Goal: Task Accomplishment & Management: Use online tool/utility

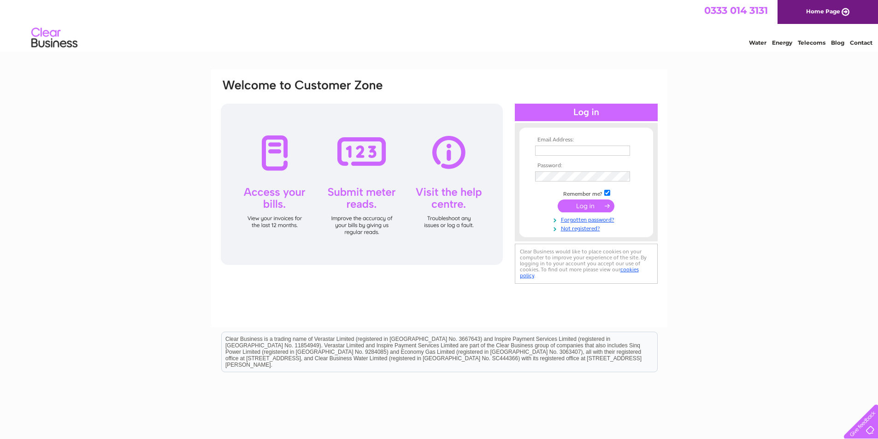
type input "accounts@heydon.co.uk"
click at [595, 210] on input "submit" at bounding box center [586, 206] width 57 height 13
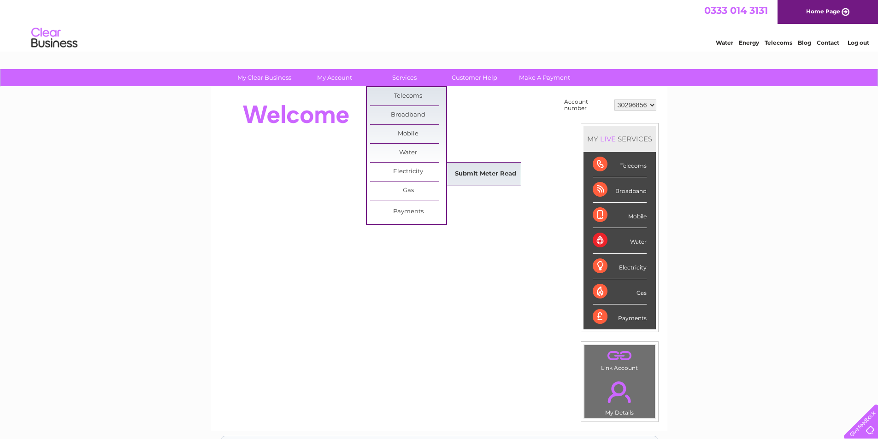
click at [481, 175] on link "Submit Meter Read" at bounding box center [486, 174] width 76 height 18
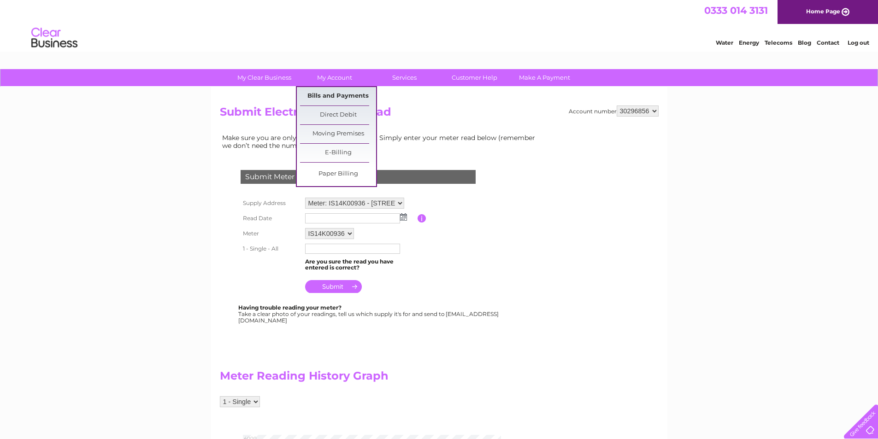
click at [343, 95] on link "Bills and Payments" at bounding box center [338, 96] width 76 height 18
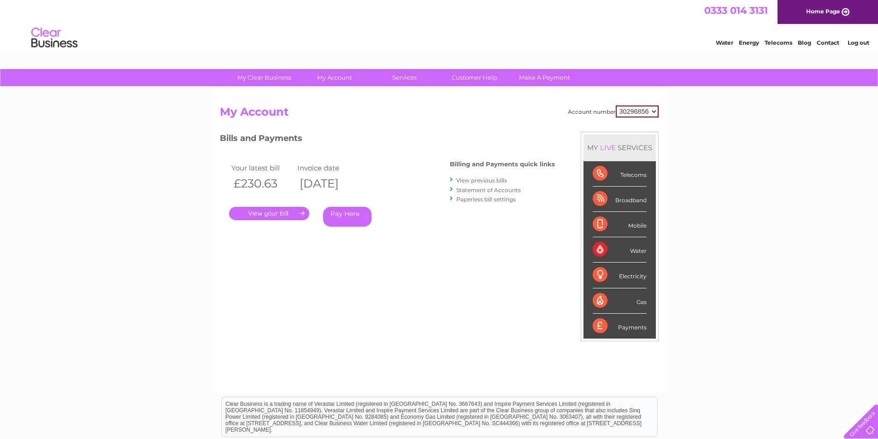
click at [481, 190] on link "Statement of Accounts" at bounding box center [488, 190] width 65 height 7
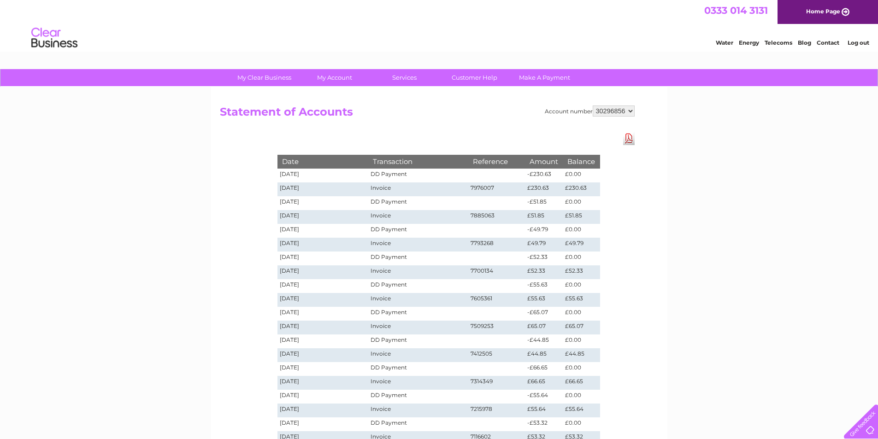
click at [631, 113] on select "30296856" at bounding box center [614, 111] width 42 height 11
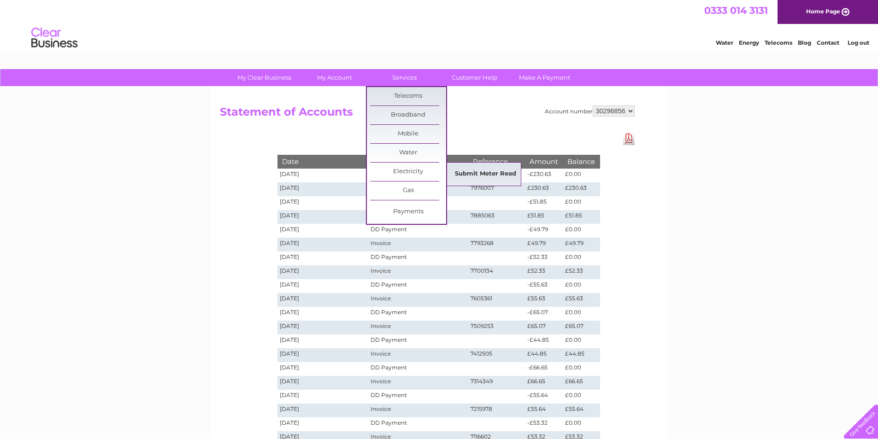
click at [482, 174] on link "Submit Meter Read" at bounding box center [486, 174] width 76 height 18
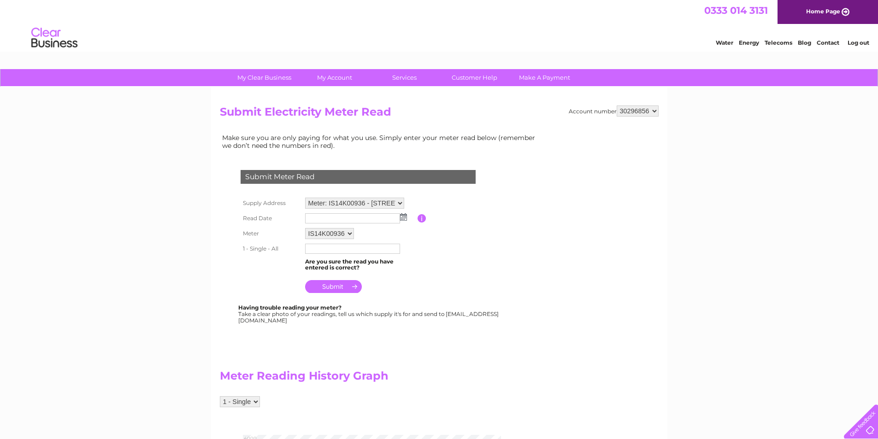
click at [326, 218] on input "text" at bounding box center [352, 218] width 95 height 10
click at [405, 219] on img at bounding box center [403, 216] width 7 height 7
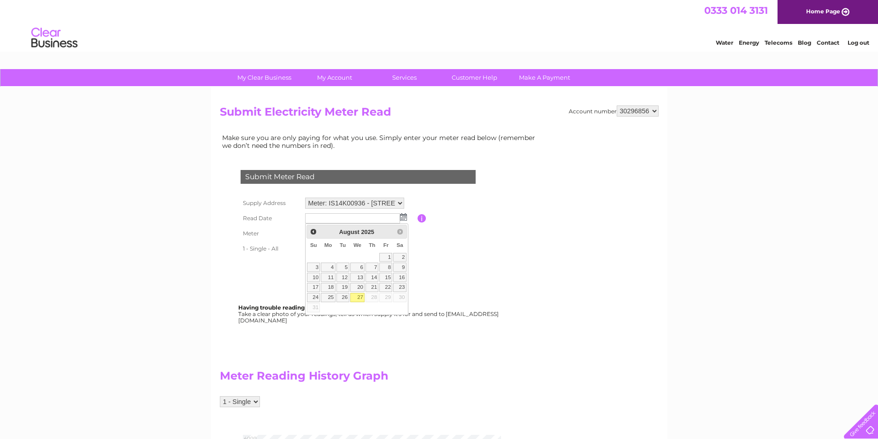
click at [363, 300] on link "27" at bounding box center [357, 297] width 15 height 9
type input "2025/08/27"
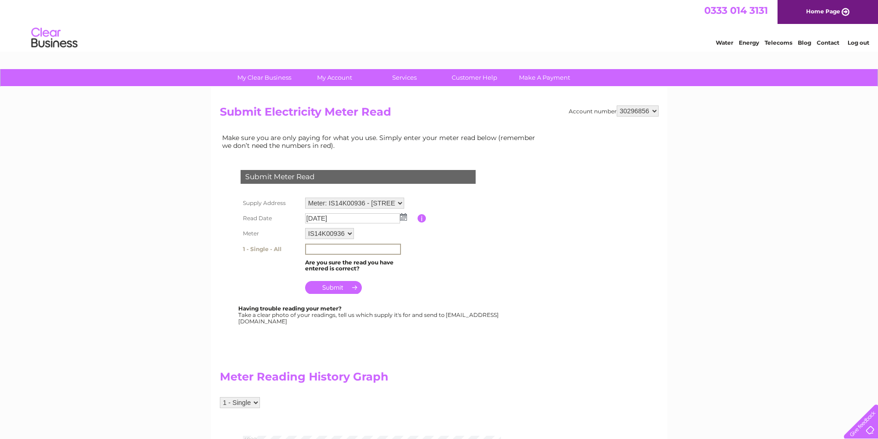
click at [322, 248] on input "text" at bounding box center [353, 249] width 96 height 11
type input "3499"
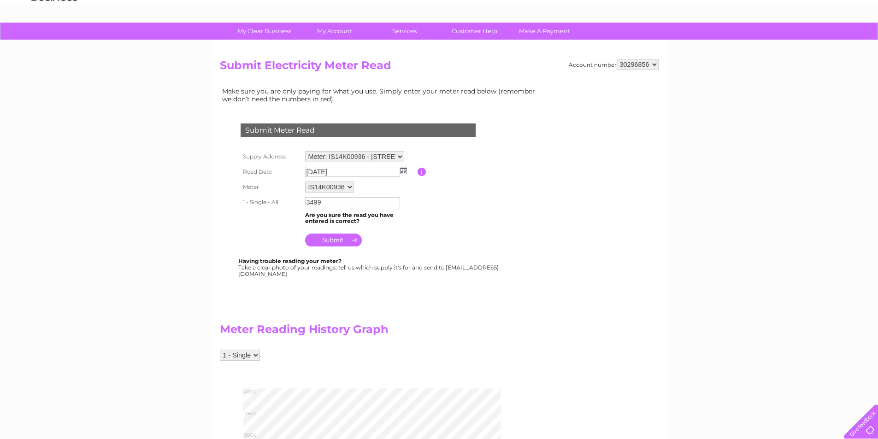
scroll to position [46, 0]
click at [334, 238] on input "submit" at bounding box center [333, 240] width 57 height 13
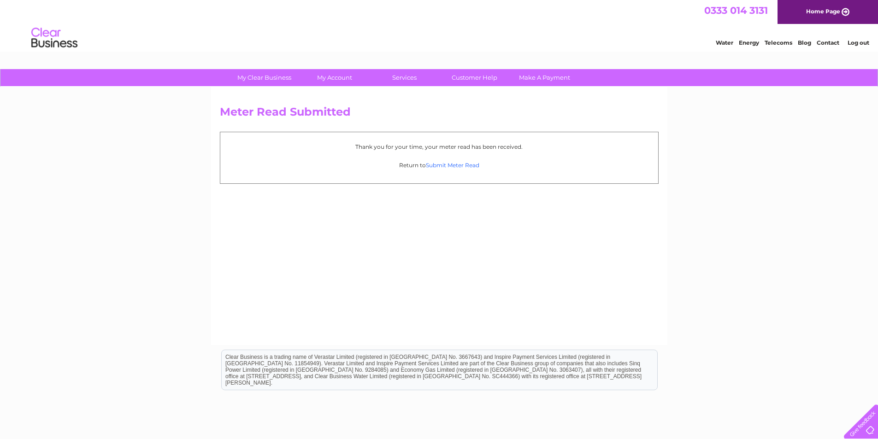
click at [449, 166] on link "Submit Meter Read" at bounding box center [452, 165] width 53 height 7
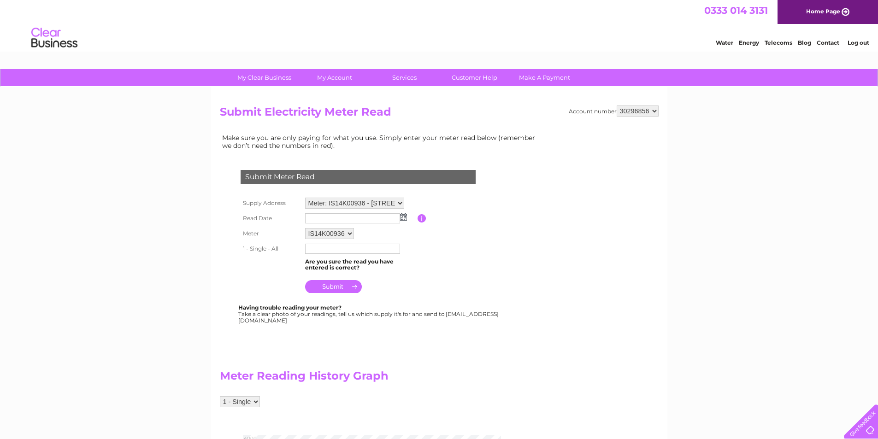
click at [401, 203] on select "Meter: IS14K00936 - Park Farm, Heydon, Norwich, Norfolk, NR11 6RB Meter: S74E00…" at bounding box center [354, 203] width 99 height 11
select select "137124"
click at [305, 198] on select "Meter: IS14K00936 - Park Farm, Heydon, Norwich, Norfolk, NR11 6RB Meter: S74E00…" at bounding box center [354, 204] width 99 height 12
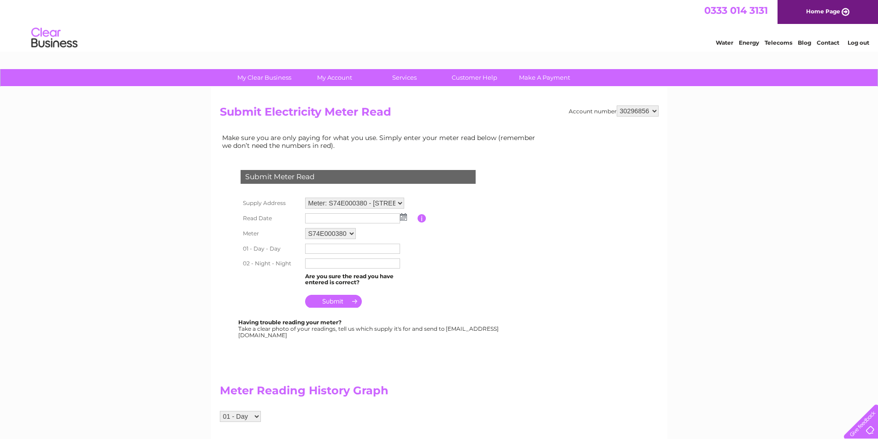
click at [408, 219] on td at bounding box center [360, 218] width 115 height 15
click at [405, 220] on img at bounding box center [403, 216] width 7 height 7
click at [360, 295] on link "27" at bounding box center [357, 297] width 15 height 9
type input "2025/08/27"
click at [336, 251] on input "text" at bounding box center [352, 249] width 95 height 10
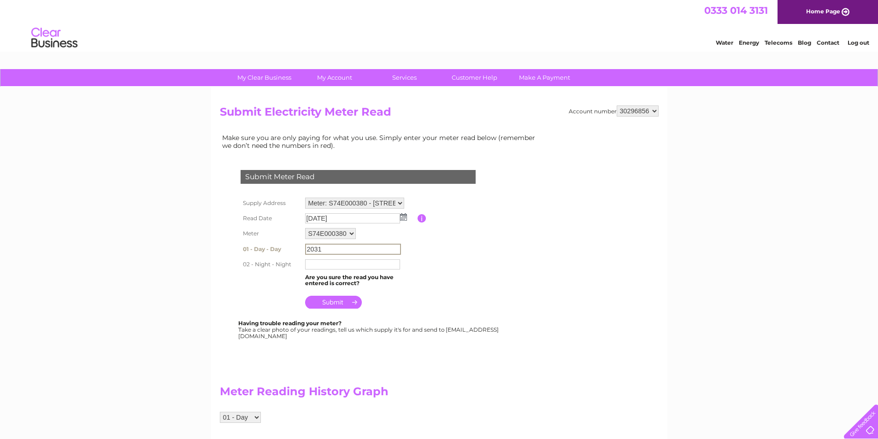
type input "20312"
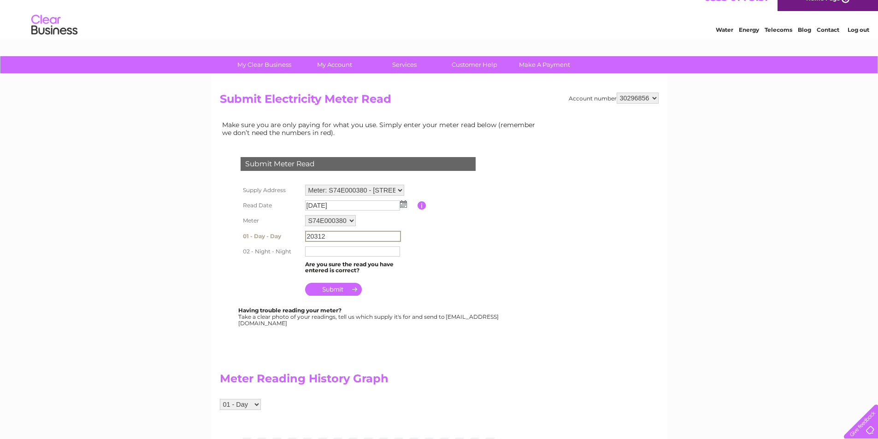
scroll to position [12, 0]
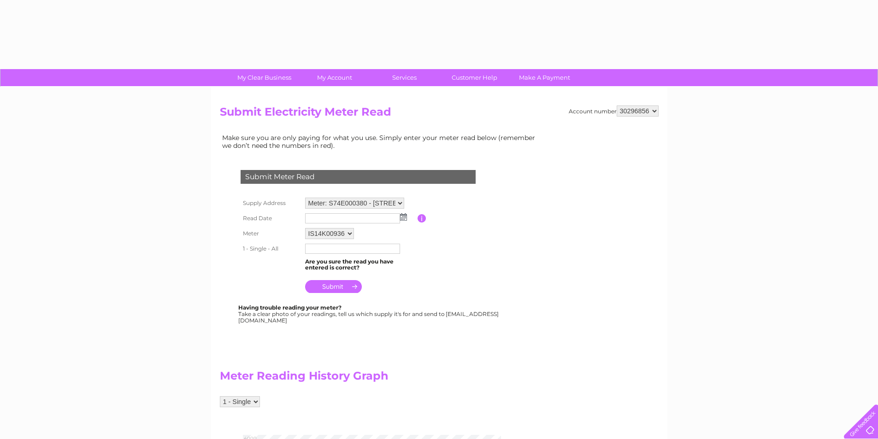
select select "137124"
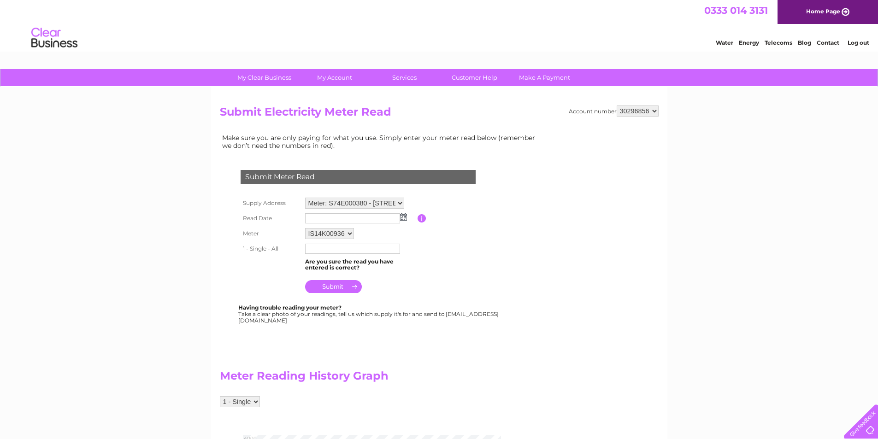
click at [860, 41] on link "Log out" at bounding box center [859, 42] width 22 height 7
